Goal: Transaction & Acquisition: Register for event/course

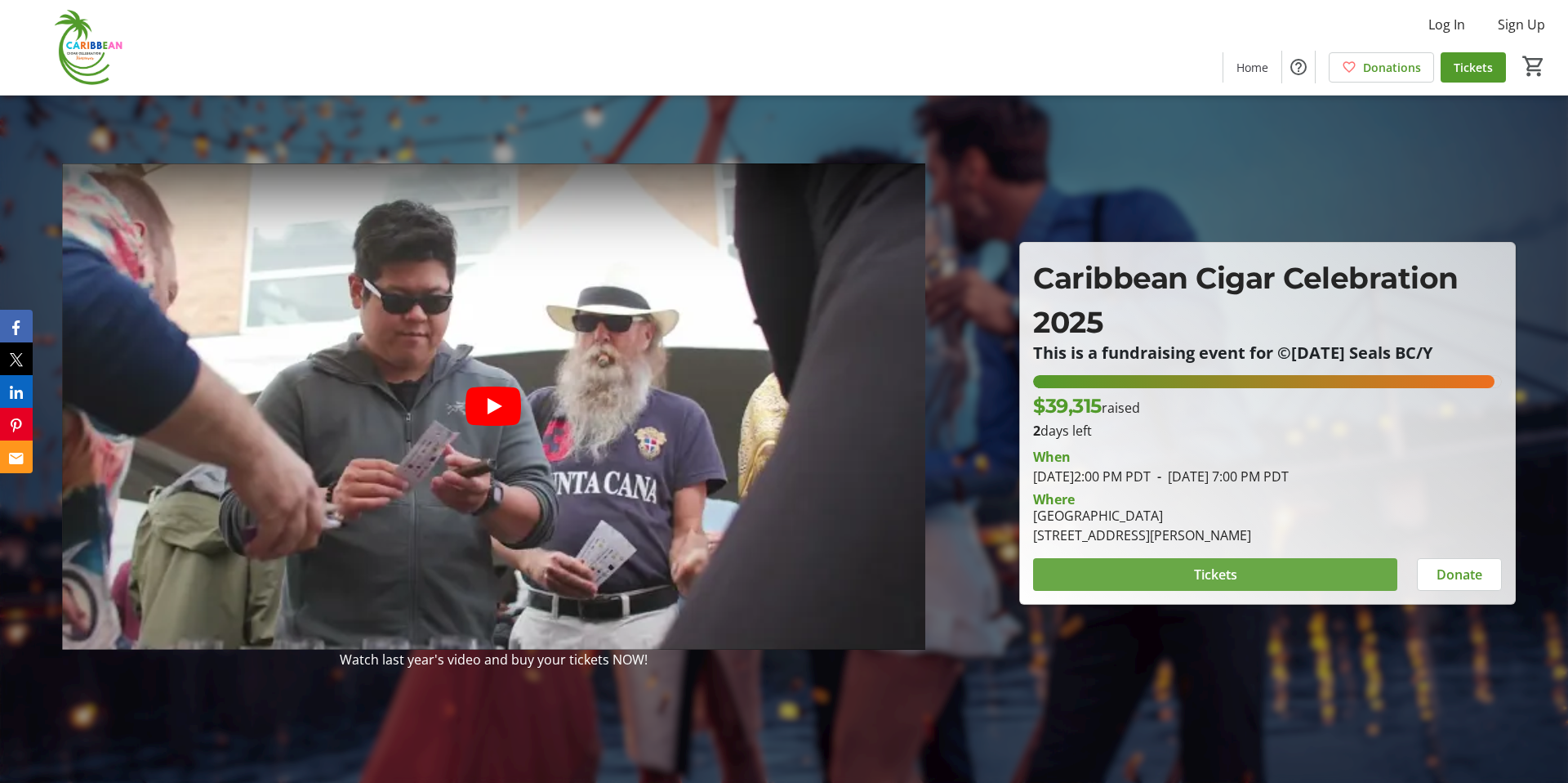
click at [1218, 570] on span "Tickets" at bounding box center [1216, 574] width 43 height 19
click at [1227, 570] on span "Tickets" at bounding box center [1216, 574] width 43 height 19
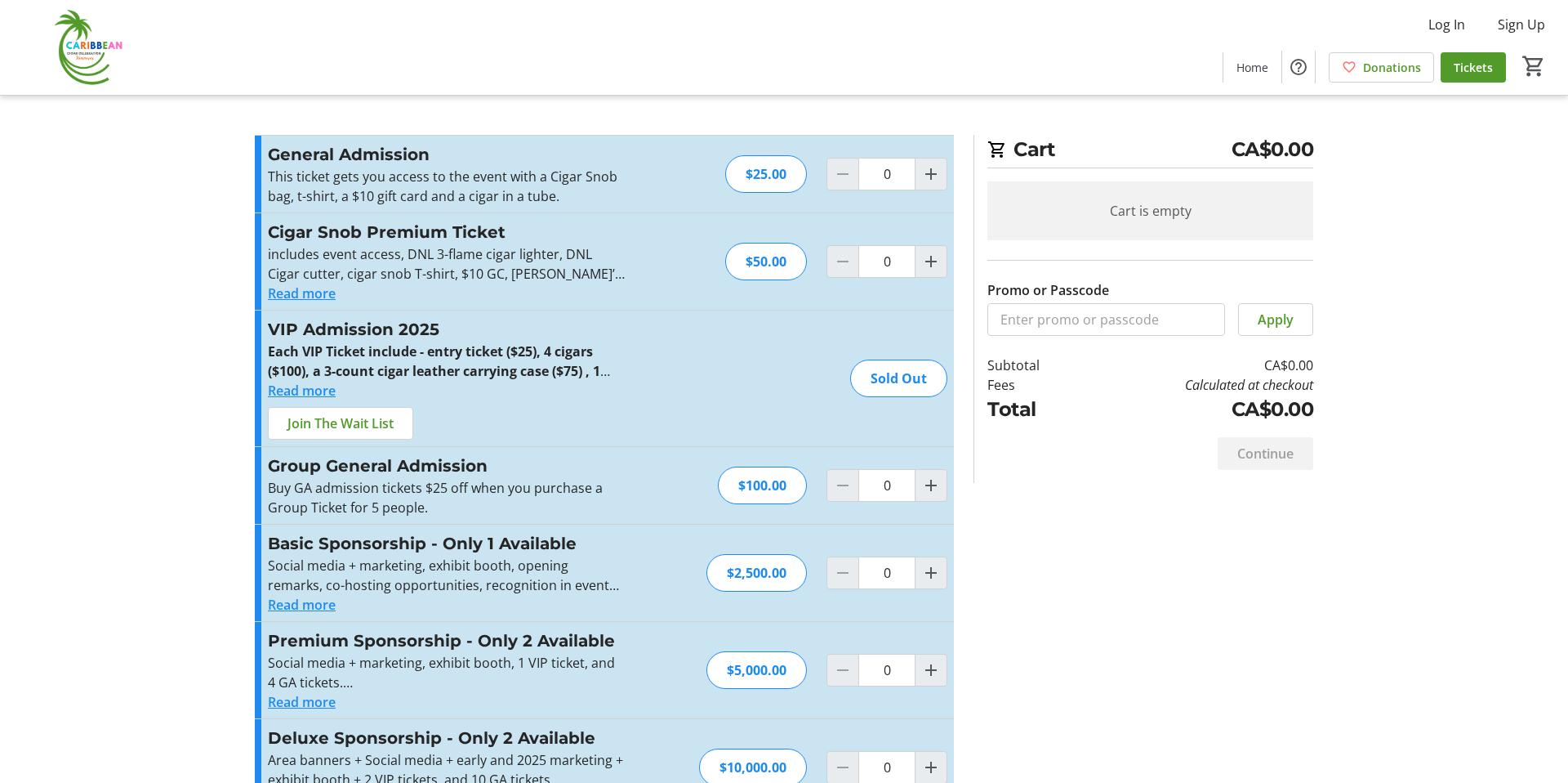
click at [327, 296] on button "Read more" at bounding box center [302, 293] width 68 height 19
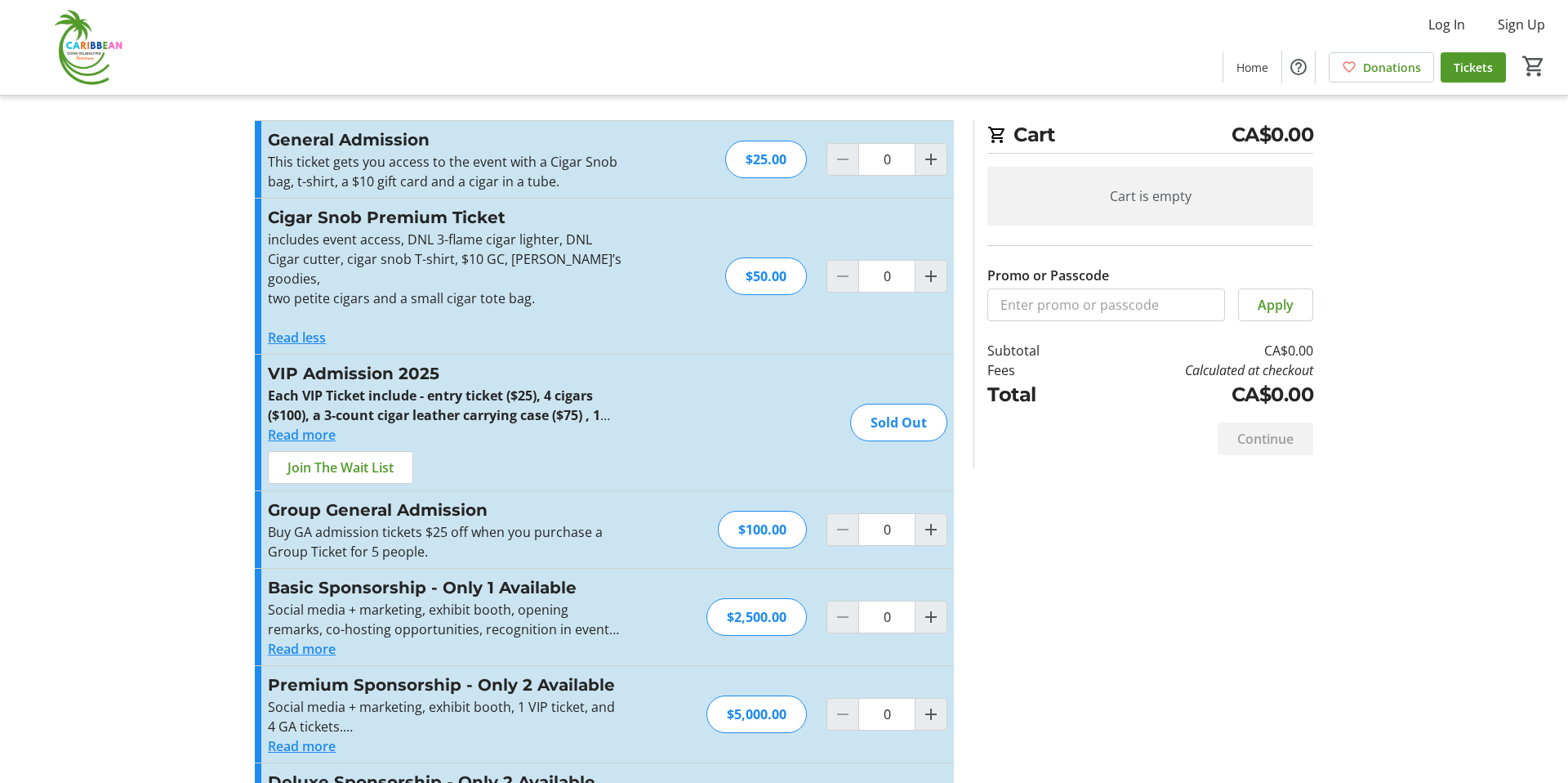
scroll to position [19, 0]
